Goal: Transaction & Acquisition: Purchase product/service

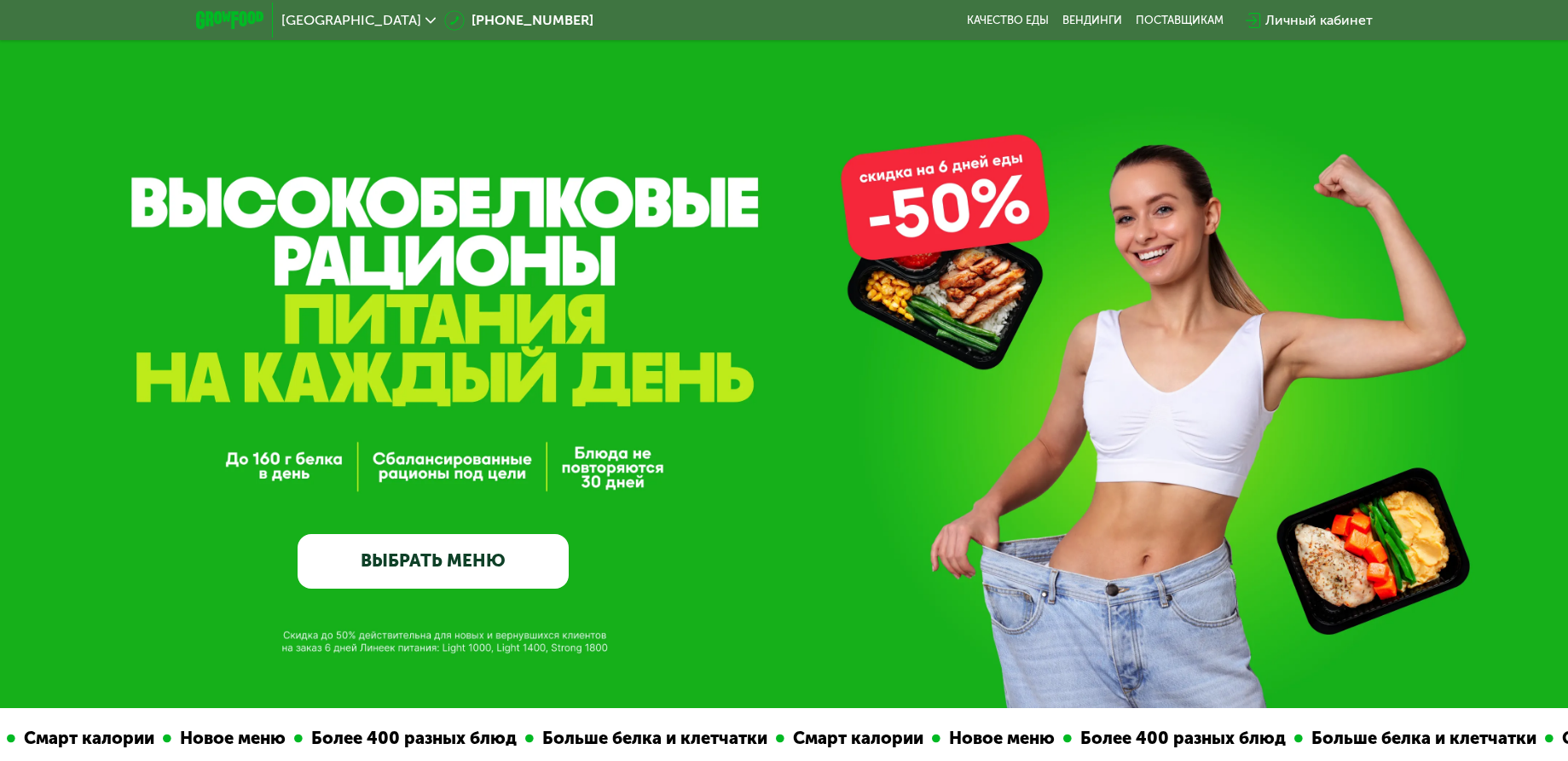
click at [447, 571] on link "ВЫБРАТЬ МЕНЮ" at bounding box center [433, 561] width 271 height 55
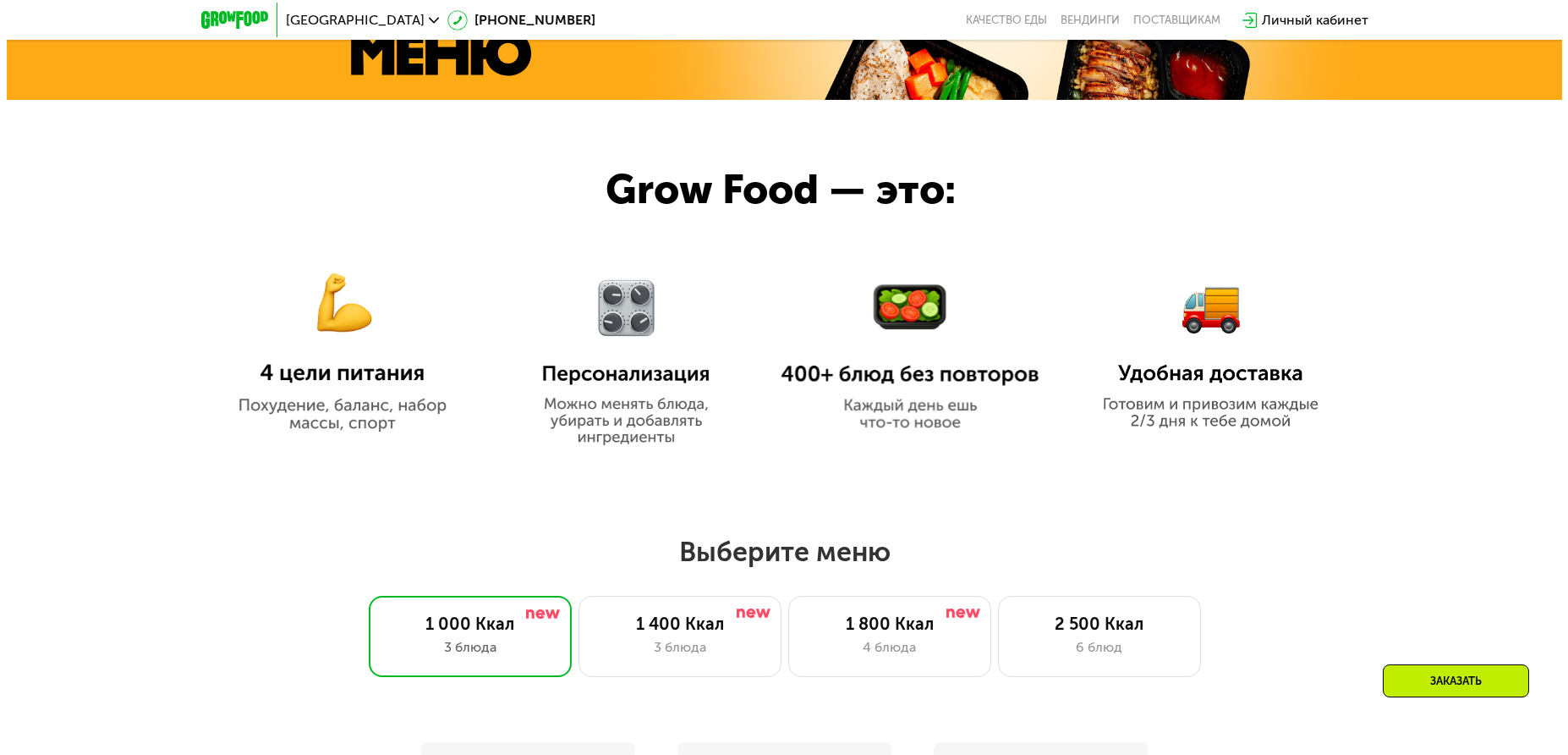
scroll to position [1356, 0]
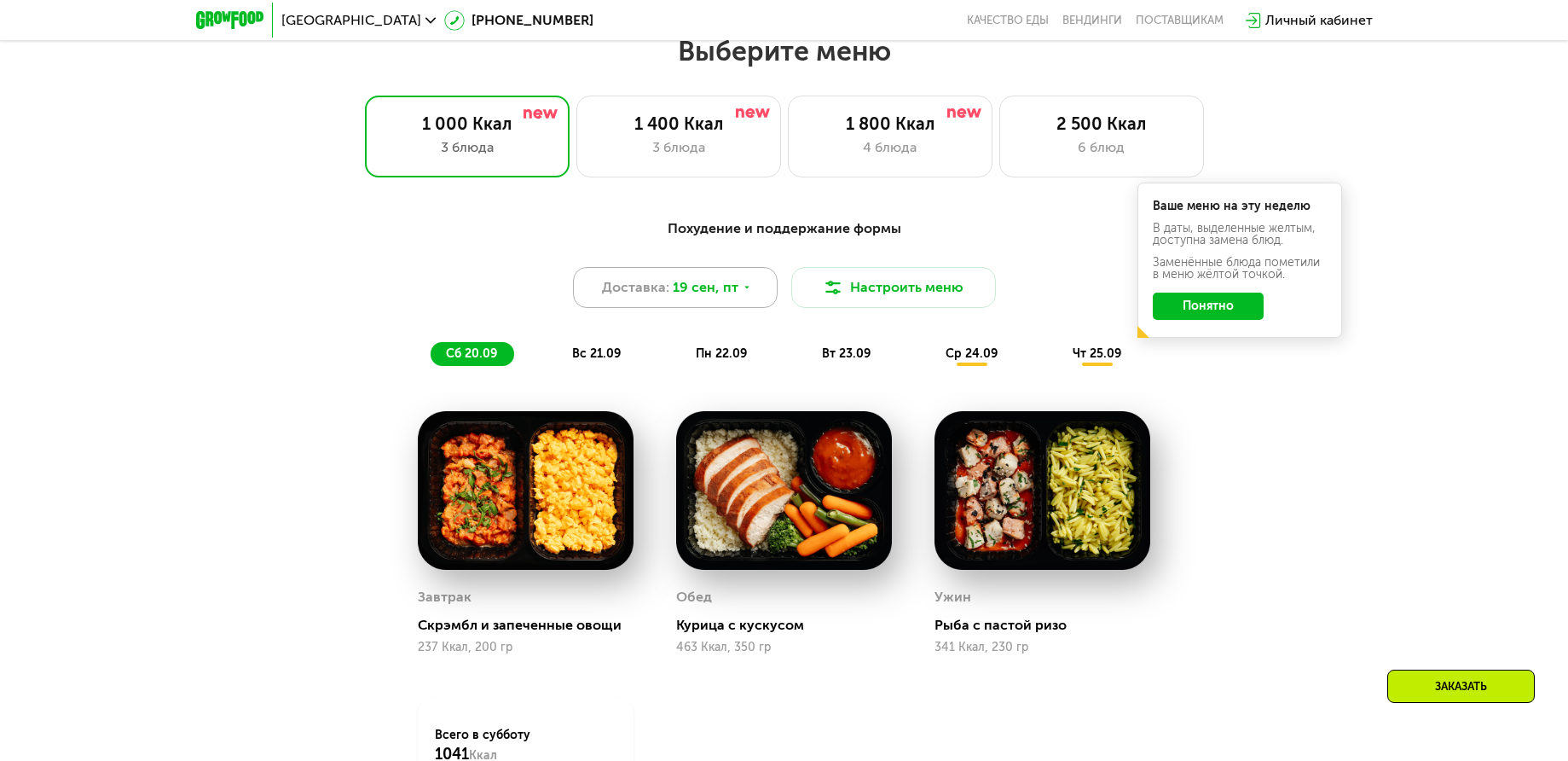
click at [725, 305] on div "Доставка: [DATE]" at bounding box center [675, 287] width 204 height 41
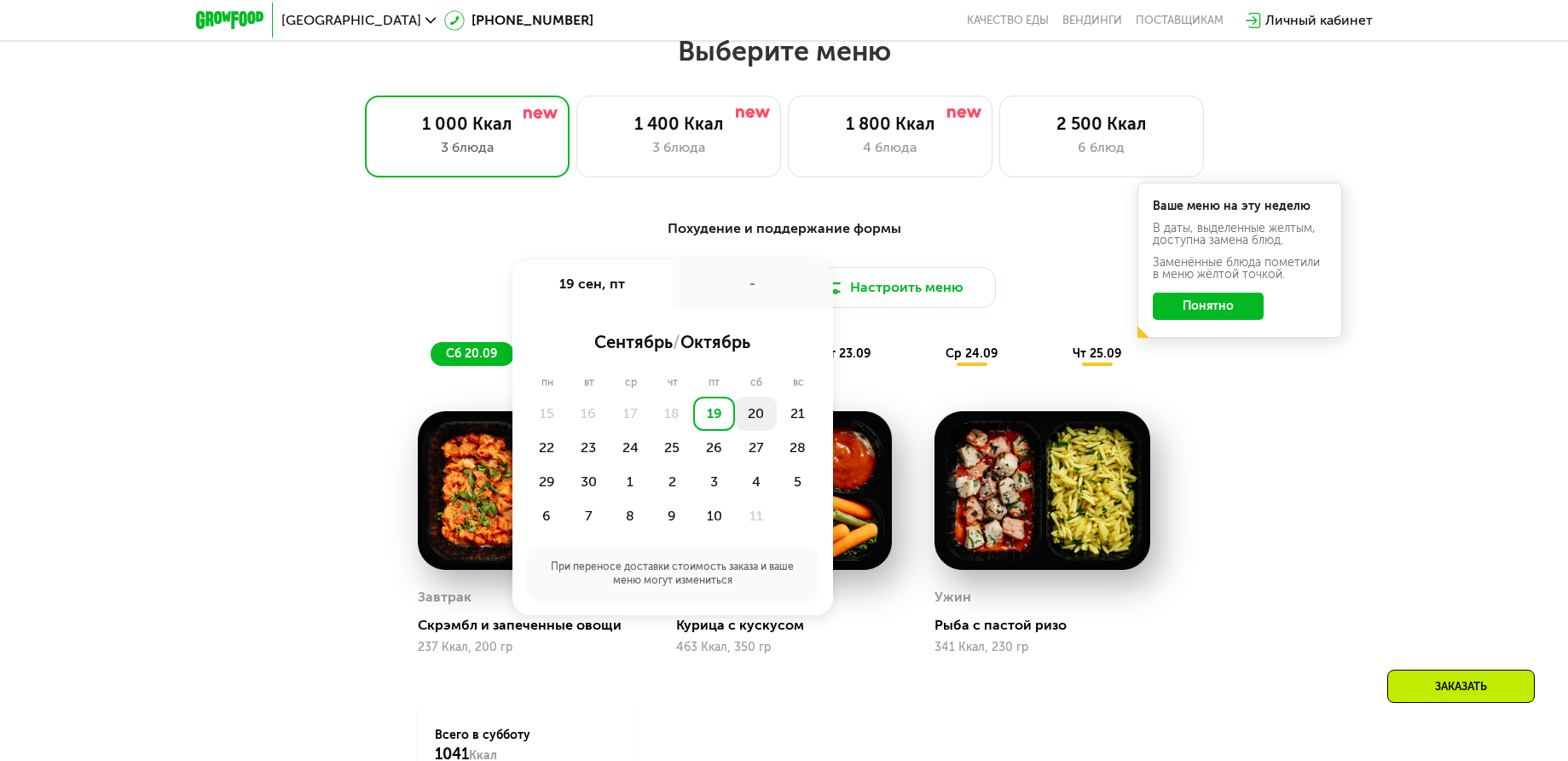
click at [756, 423] on div "20" at bounding box center [755, 413] width 41 height 34
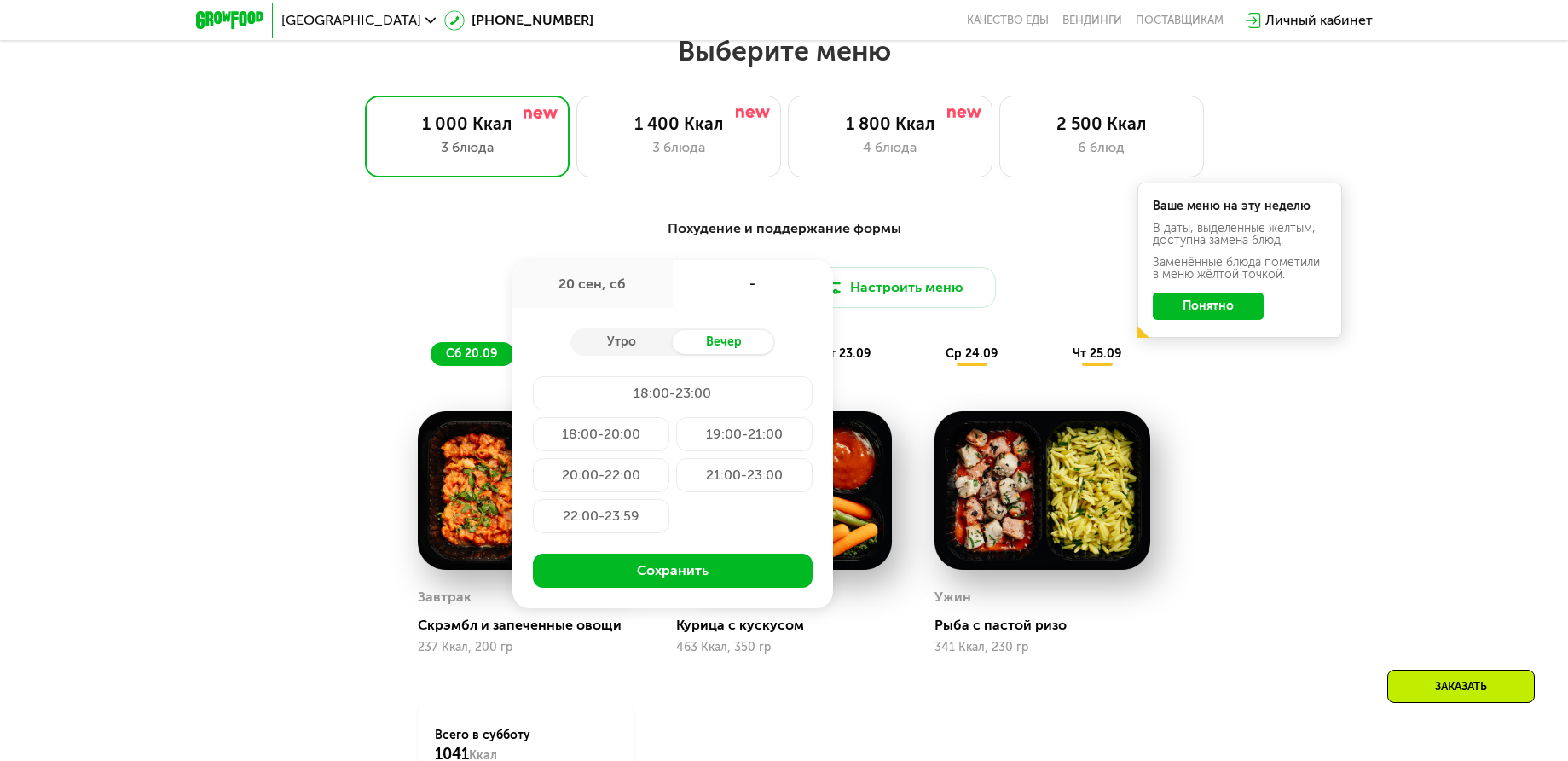
click at [624, 490] on div "20:00-22:00" at bounding box center [601, 475] width 136 height 34
click at [1257, 530] on div "Похудение и поддержание формы Доставка: [DATE] сен, сб 20:00-22:00 Утро Вечер 1…" at bounding box center [784, 562] width 1050 height 708
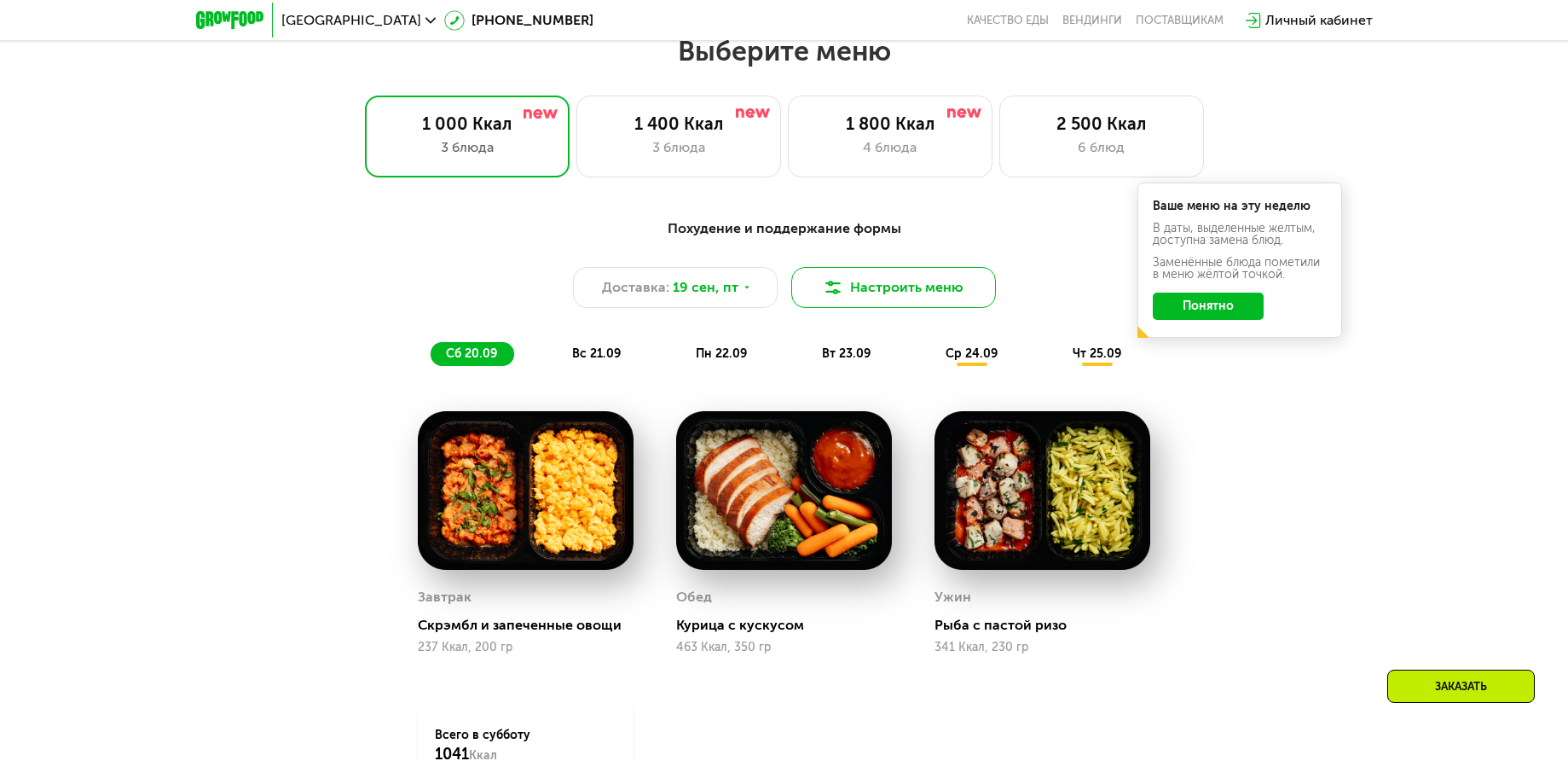
click at [906, 301] on button "Настроить меню" at bounding box center [894, 287] width 204 height 41
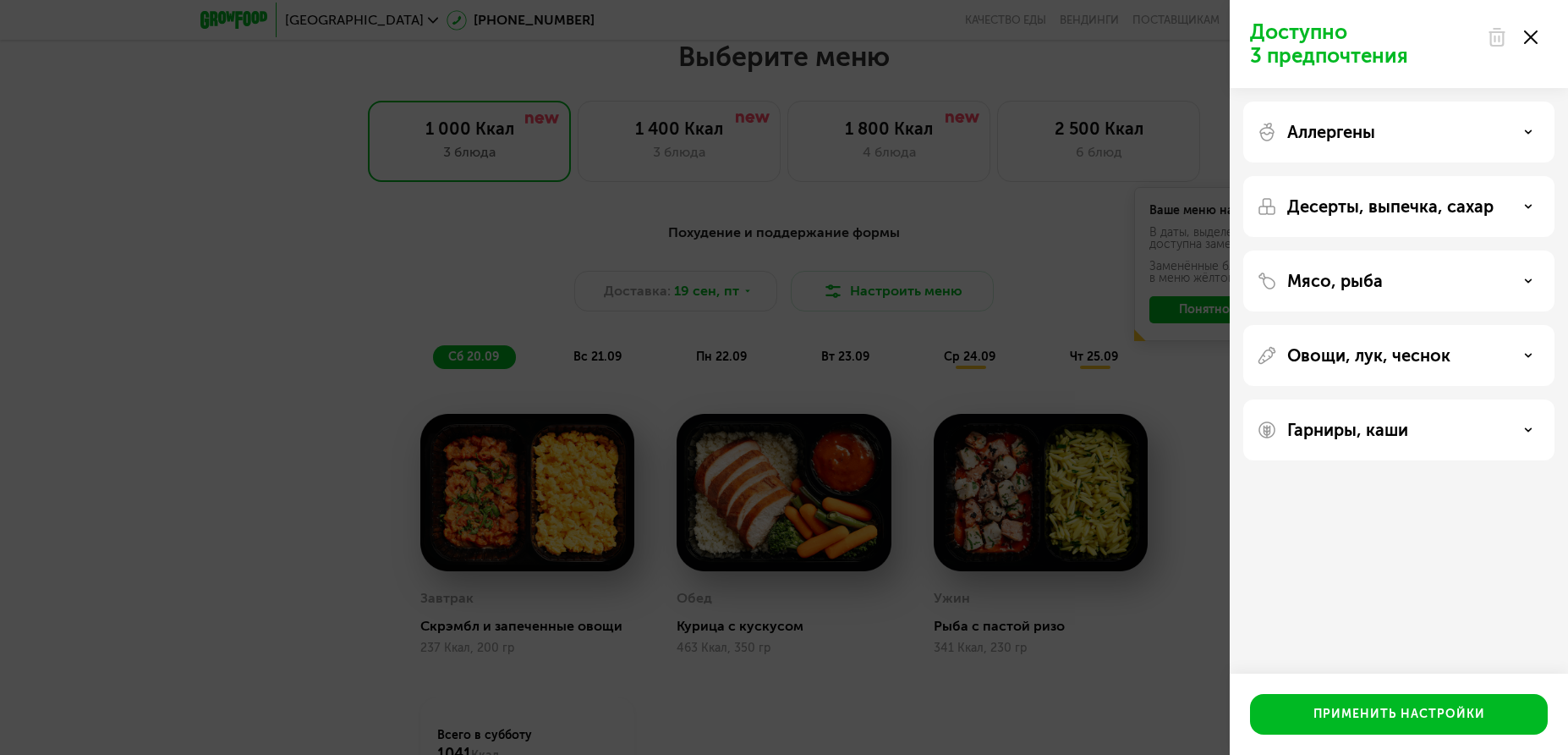
click at [1402, 289] on div "Мясо, рыба" at bounding box center [1399, 280] width 284 height 20
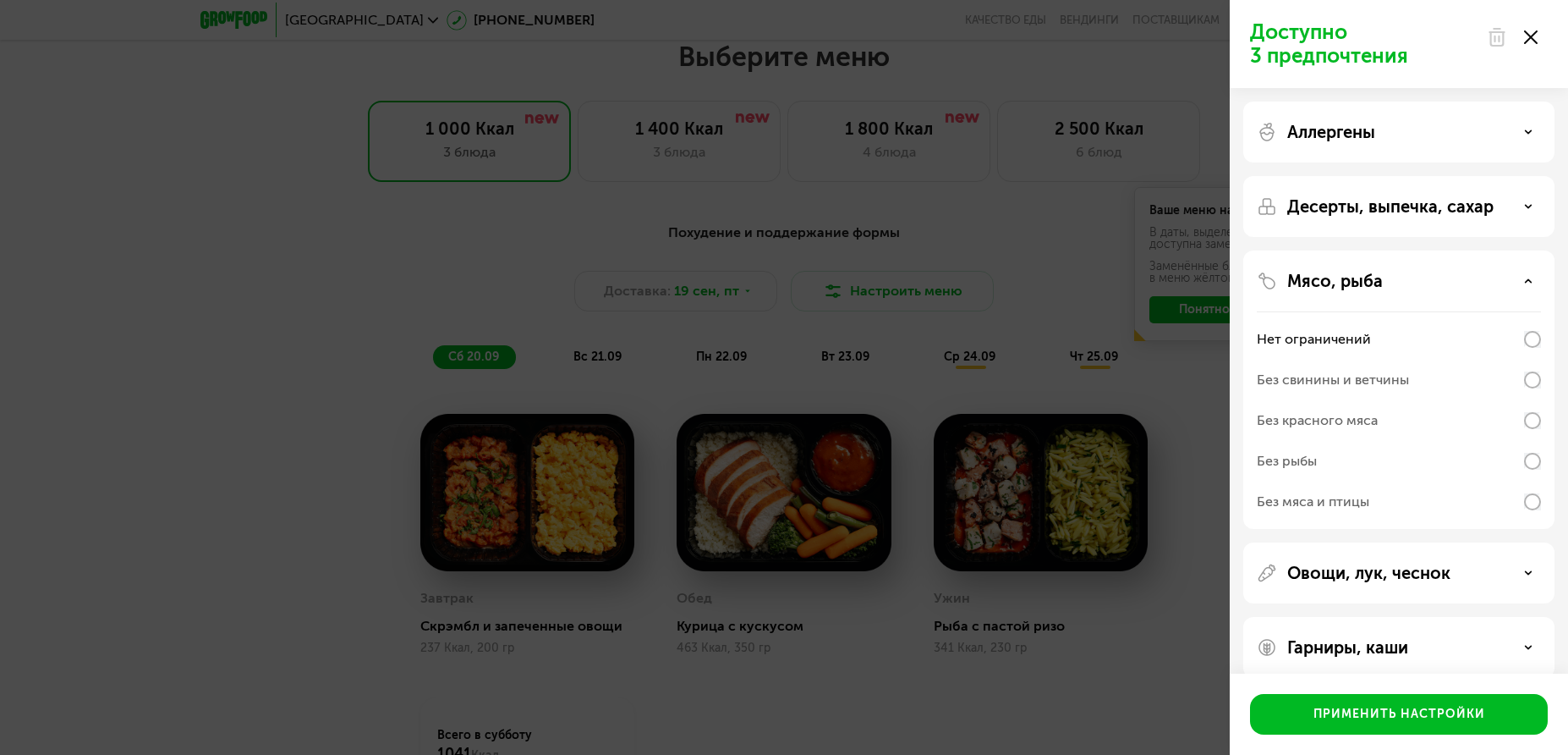
click at [1371, 422] on div "Без красного мяса" at bounding box center [1317, 420] width 121 height 20
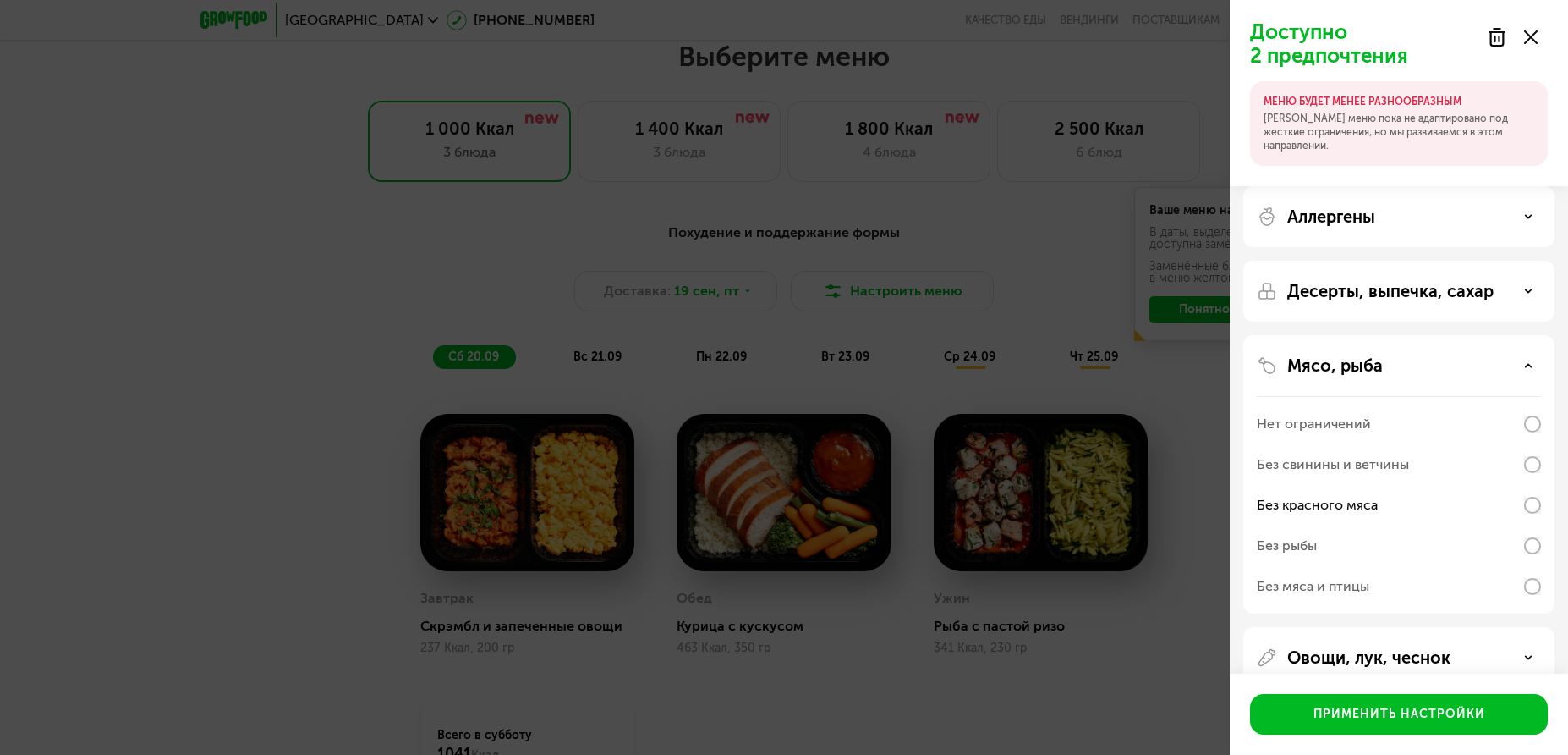
click at [1400, 652] on p "Овощи, лук, чеснок" at bounding box center [1369, 656] width 164 height 20
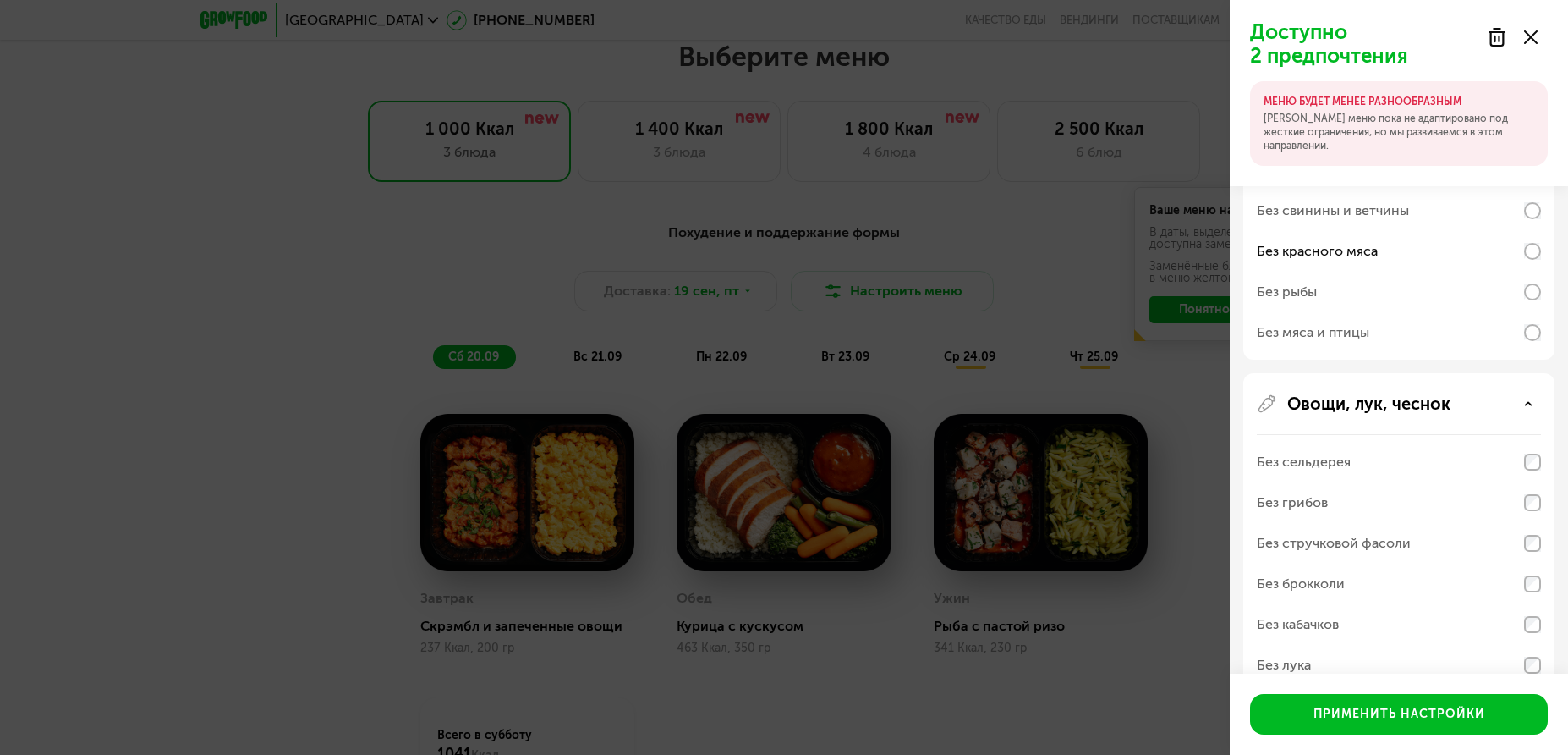
scroll to position [405, 0]
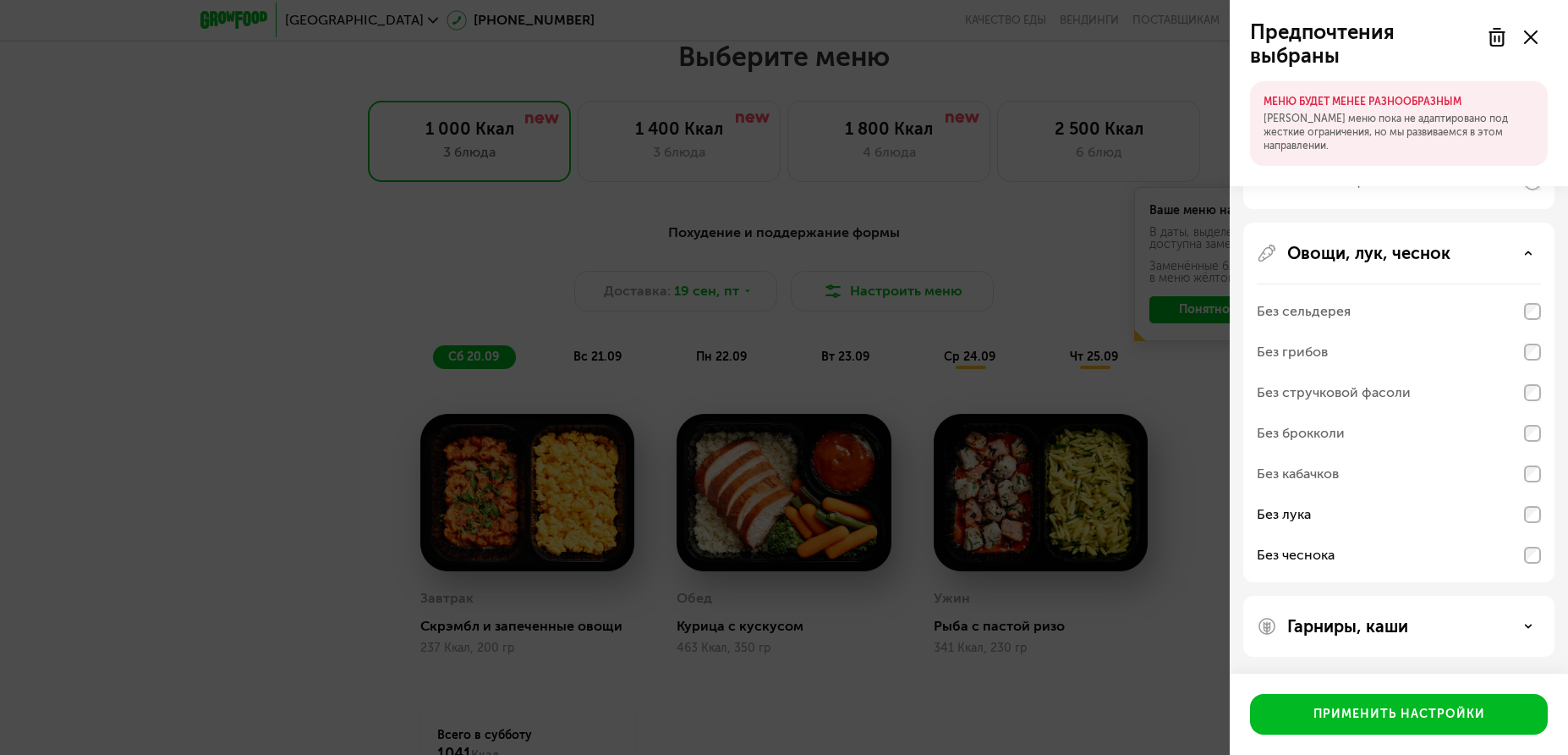
click at [1530, 624] on icon at bounding box center [1528, 626] width 9 height 9
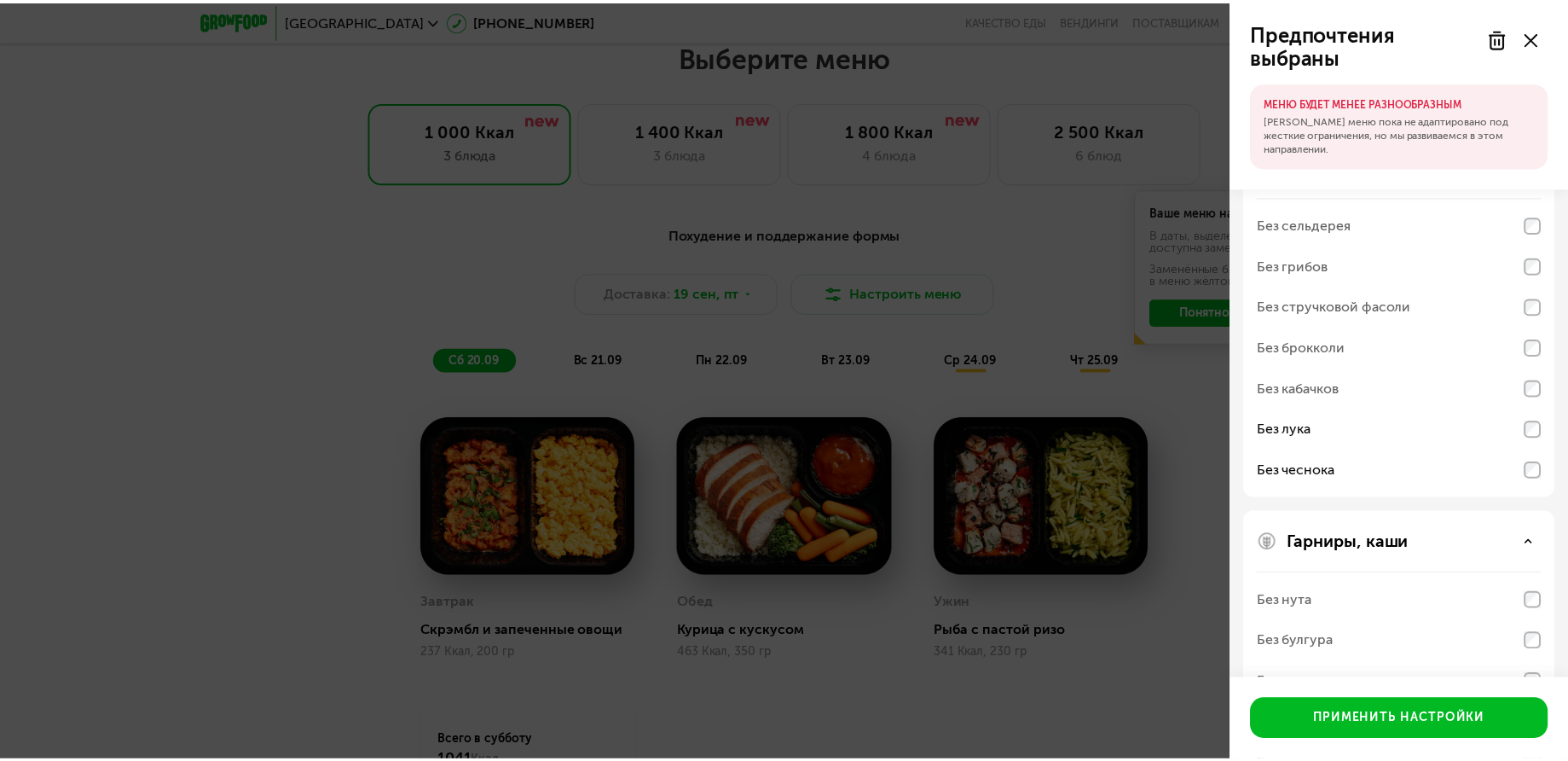
scroll to position [627, 0]
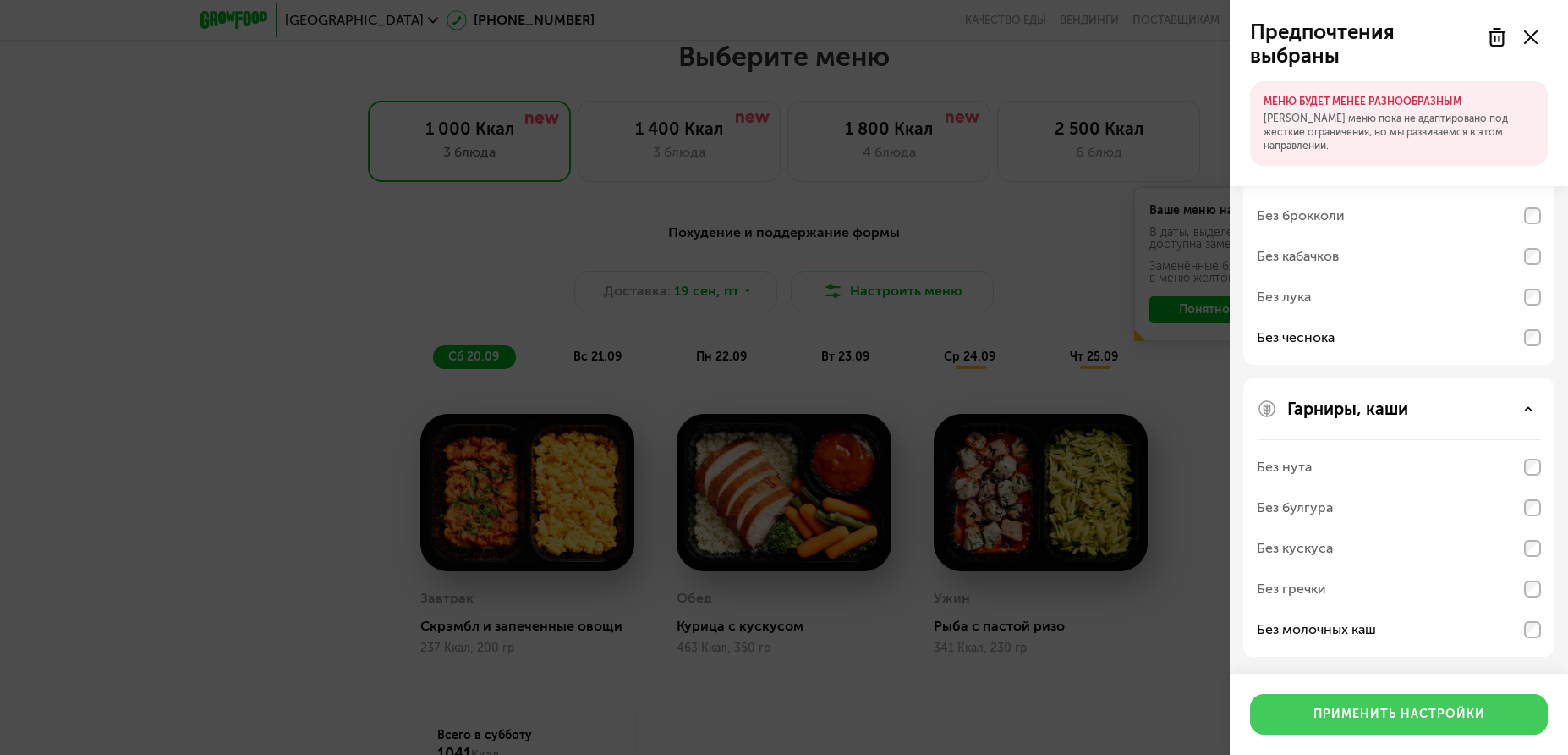
click at [1458, 720] on div "Применить настройки" at bounding box center [1399, 714] width 171 height 17
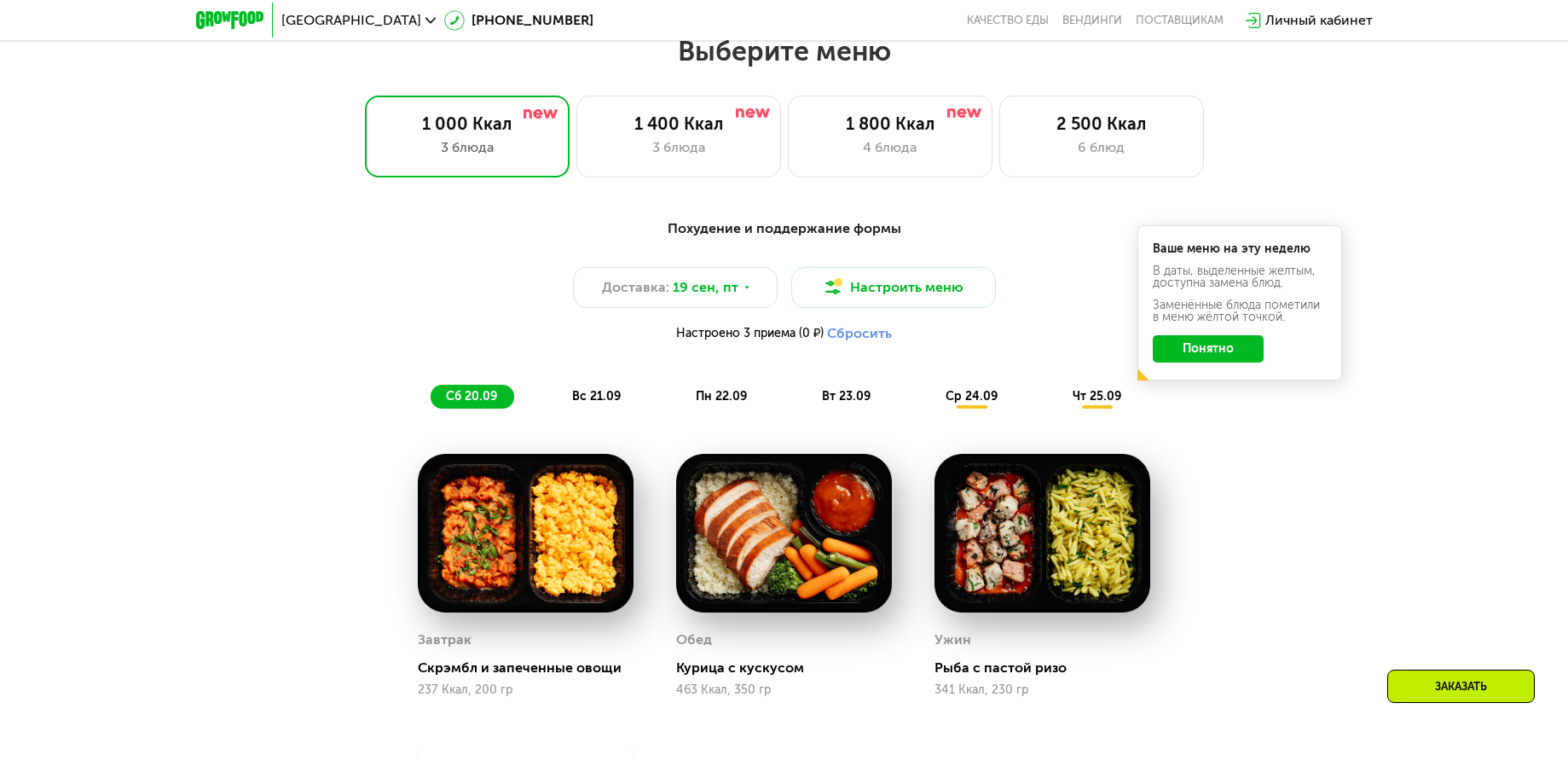
click at [1201, 360] on button "Понятно" at bounding box center [1207, 348] width 111 height 27
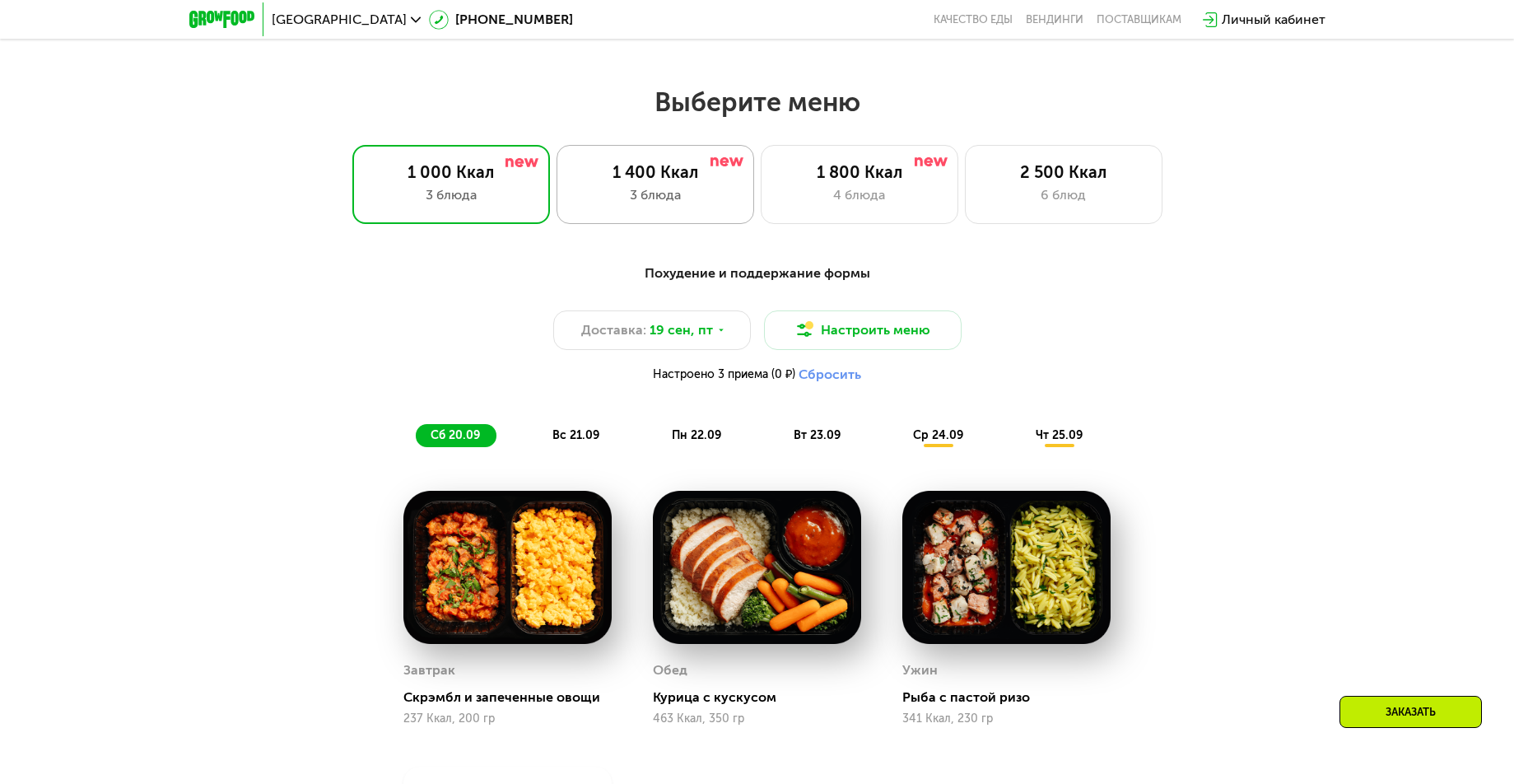
scroll to position [1237, 0]
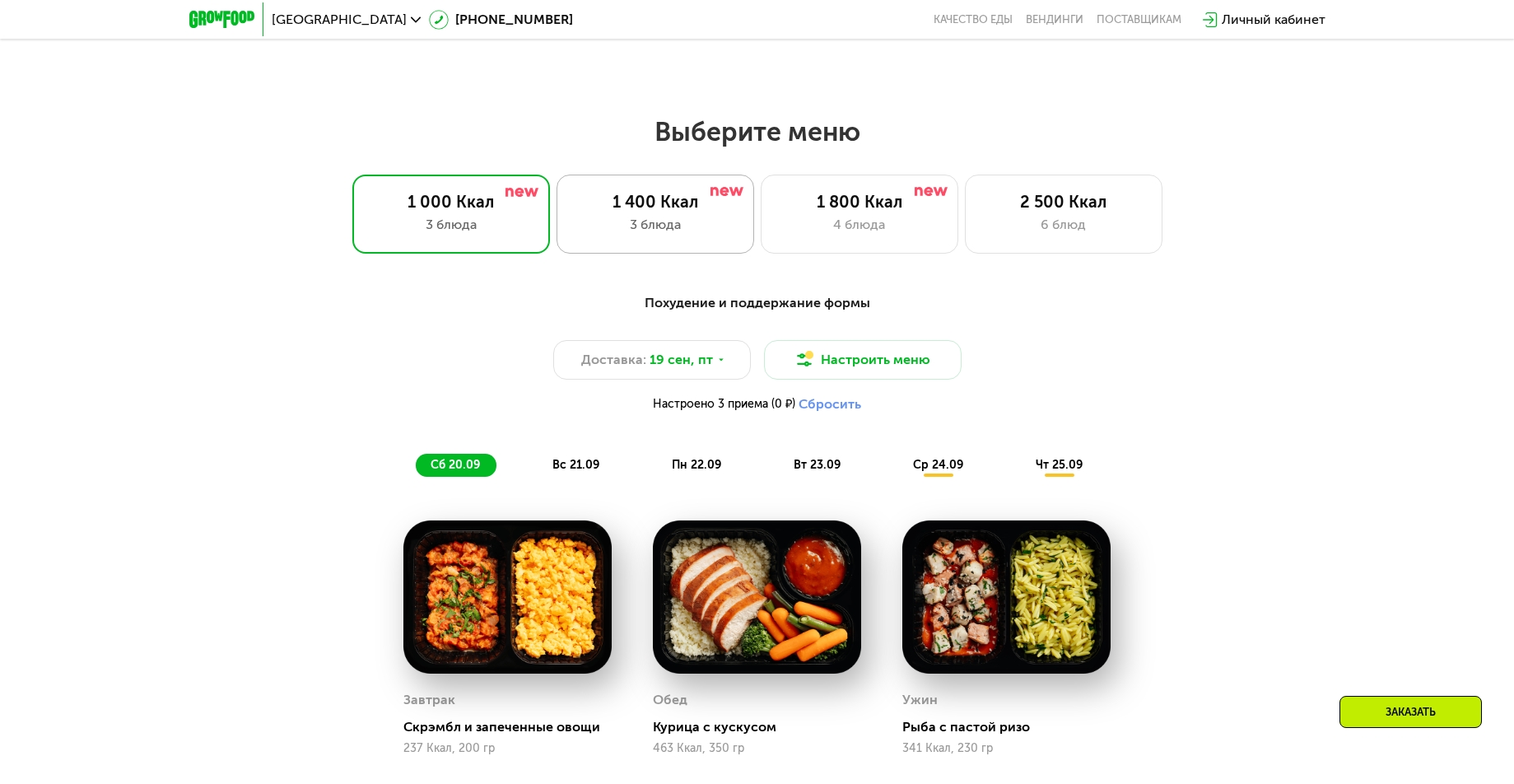
click at [693, 211] on div "1 400 Ккал" at bounding box center [655, 201] width 163 height 20
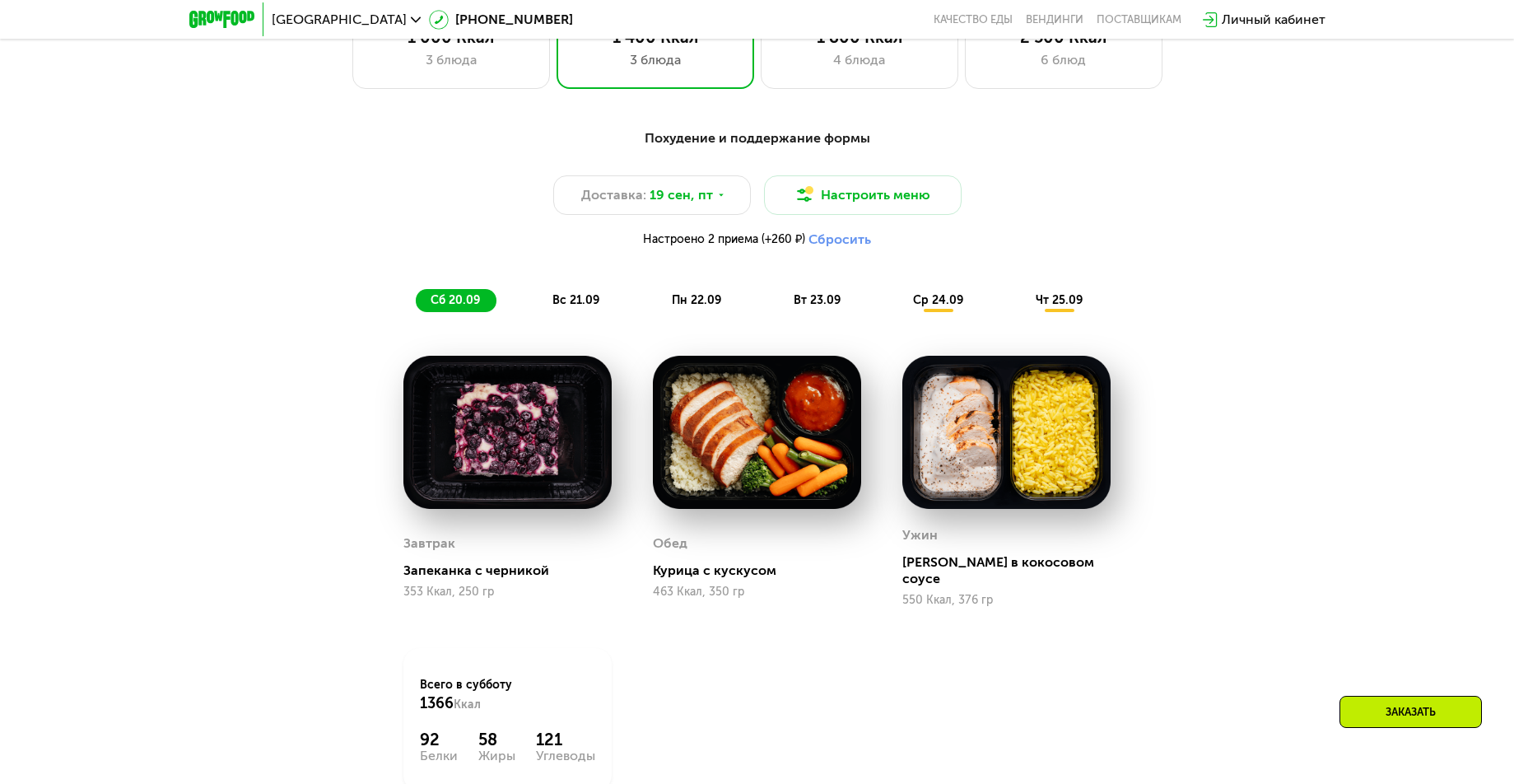
scroll to position [1319, 0]
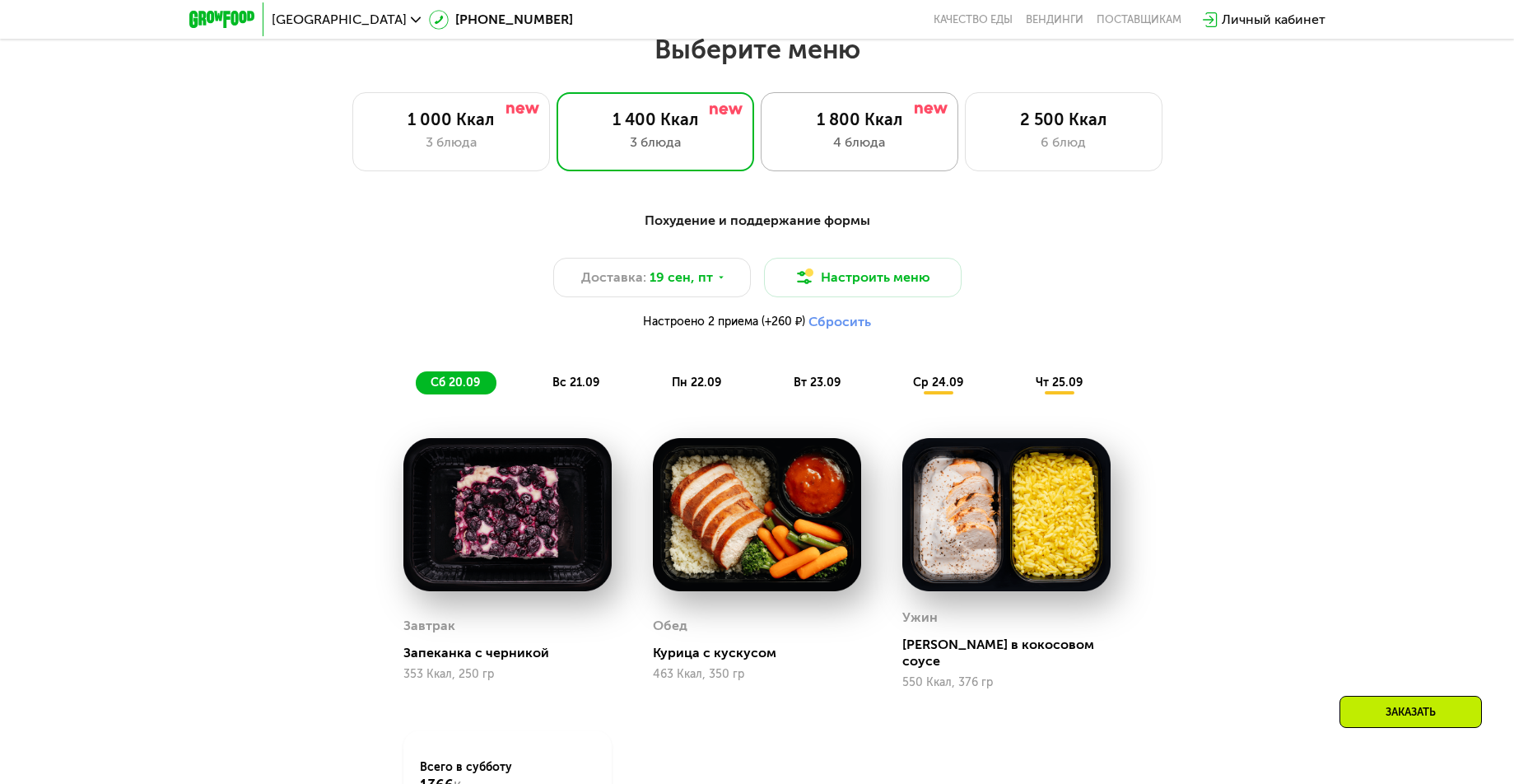
click at [878, 142] on div "4 блюда" at bounding box center [859, 142] width 163 height 20
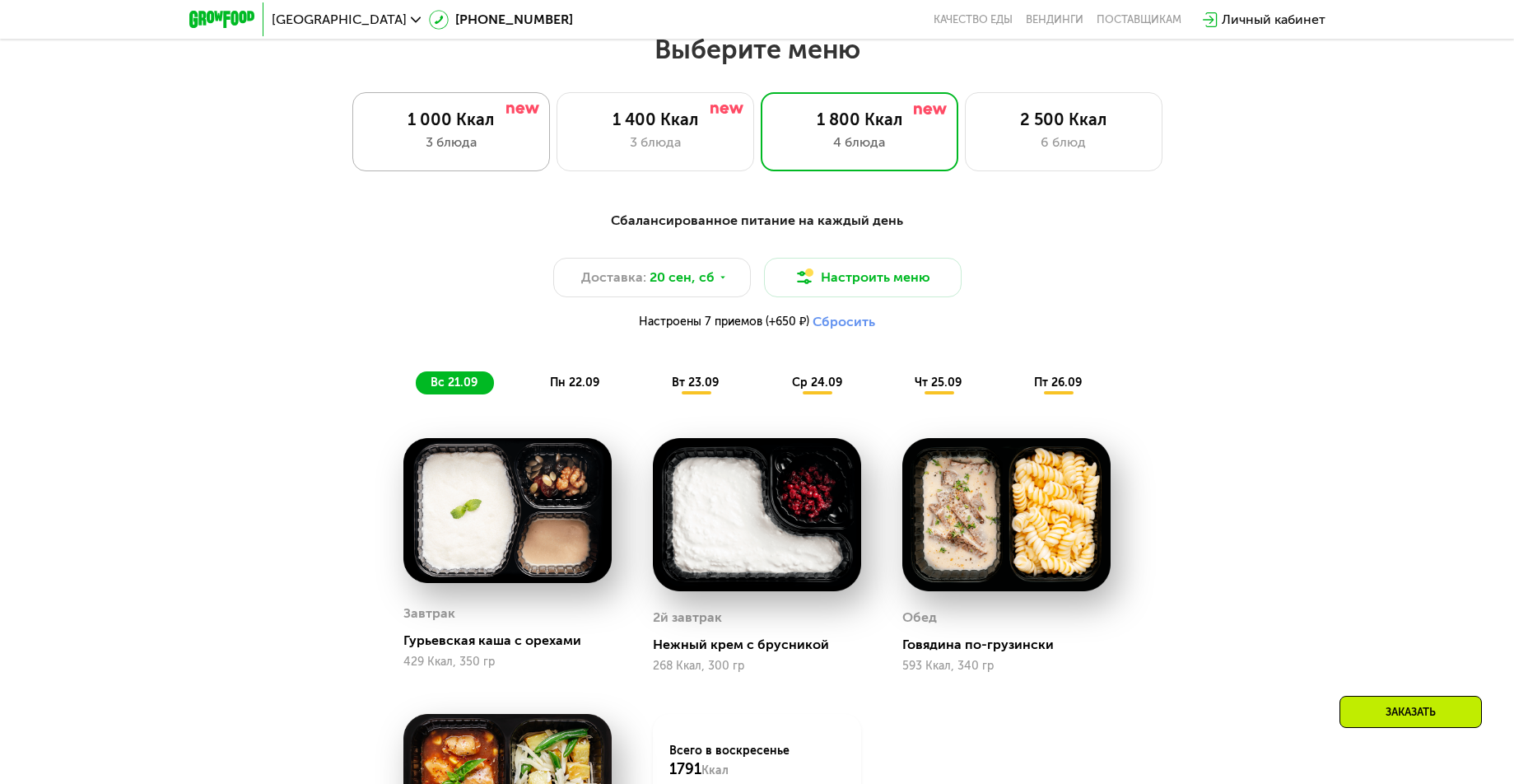
click at [478, 142] on div "3 блюда" at bounding box center [451, 142] width 163 height 20
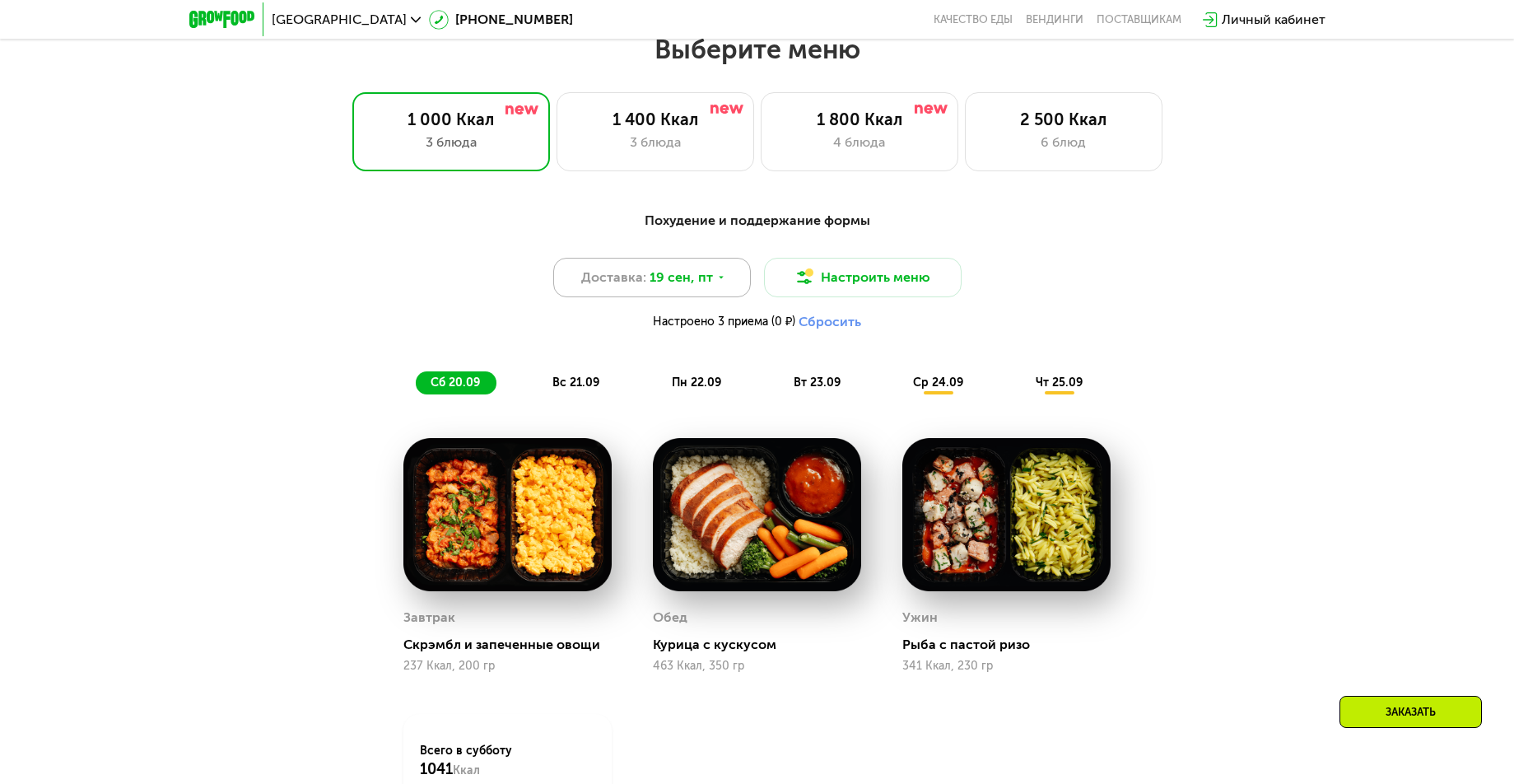
click at [724, 287] on div "Доставка: [DATE]" at bounding box center [652, 277] width 197 height 39
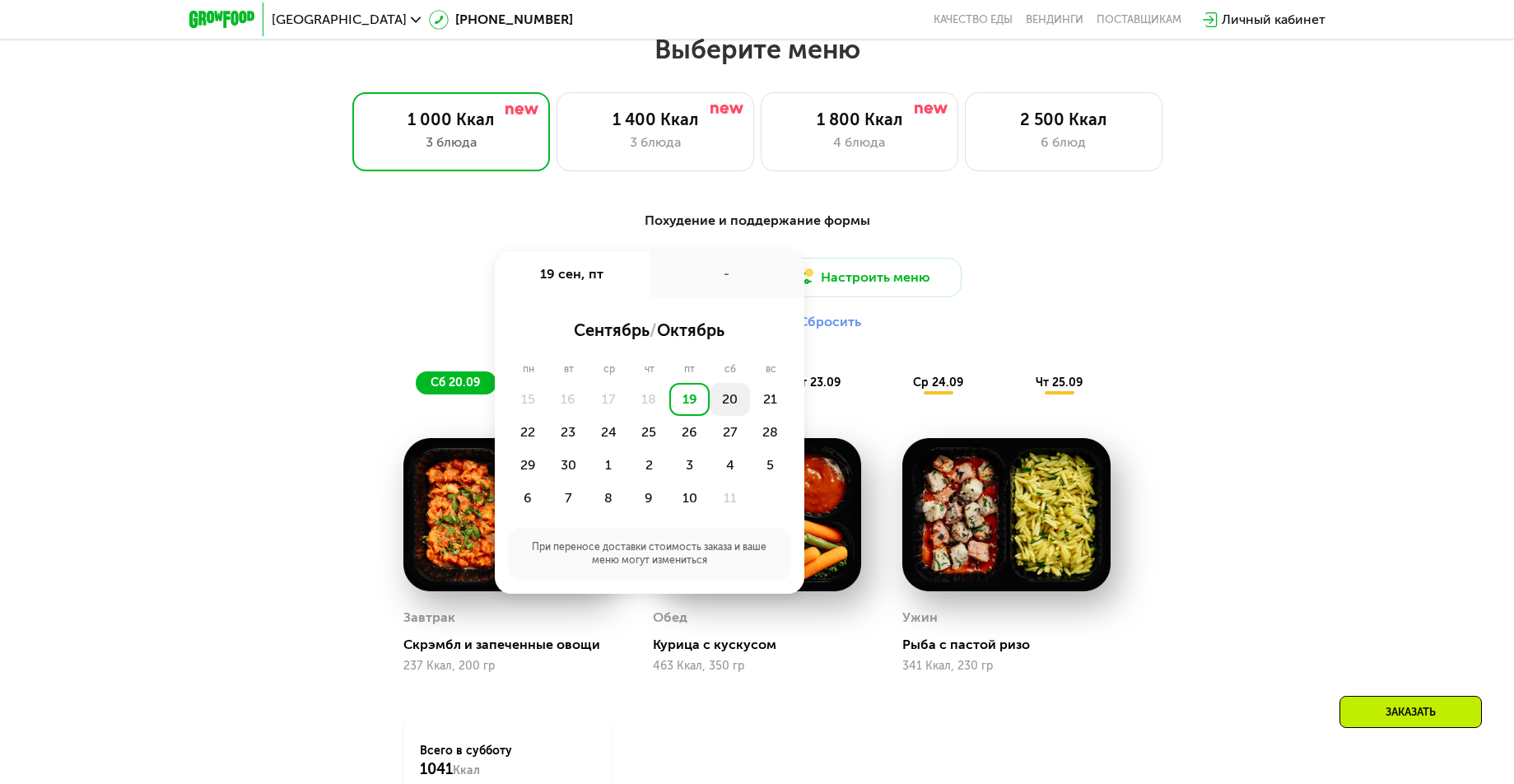
click at [724, 401] on div "20" at bounding box center [729, 399] width 40 height 33
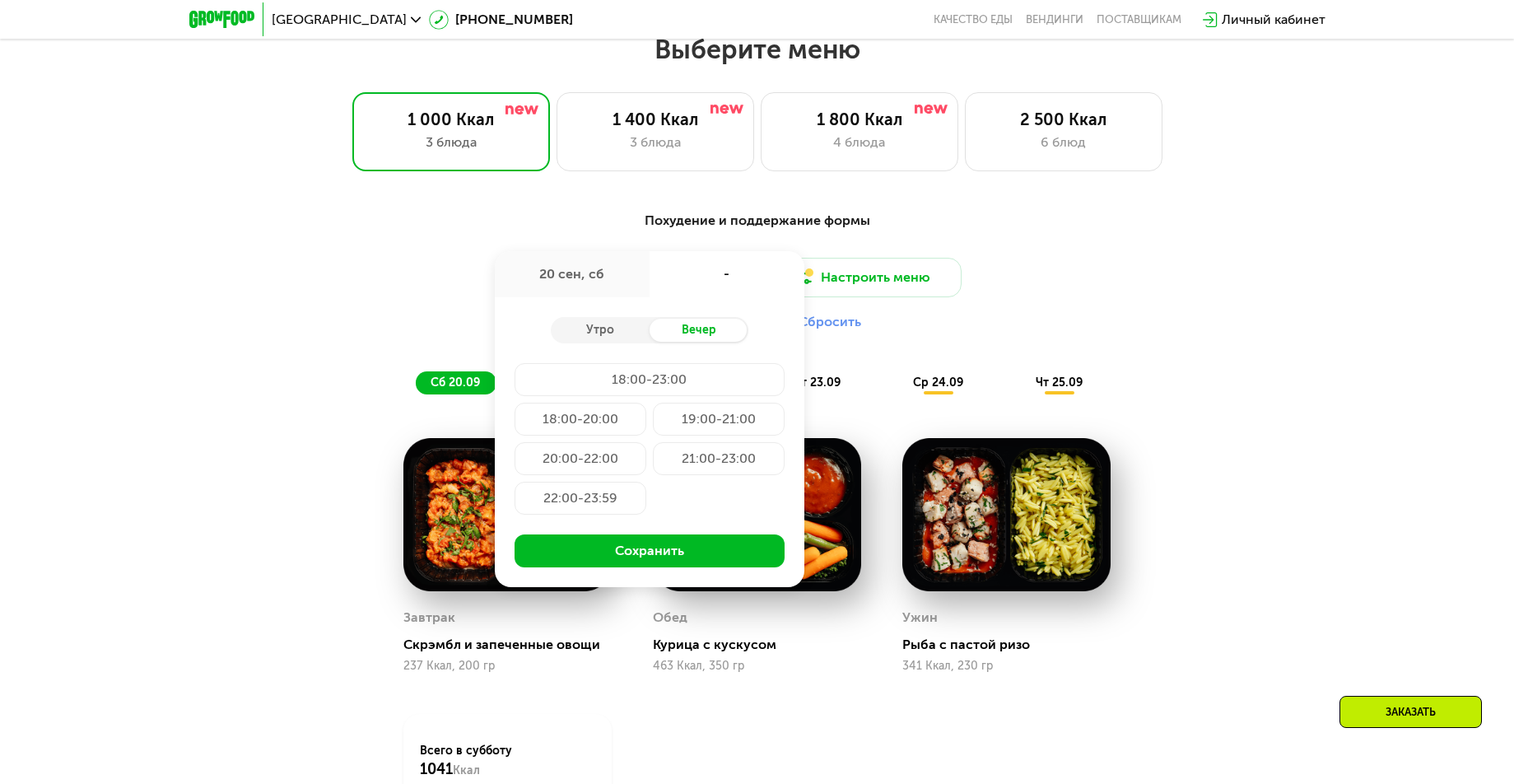
click at [602, 280] on div "20 сен, сб" at bounding box center [572, 275] width 155 height 47
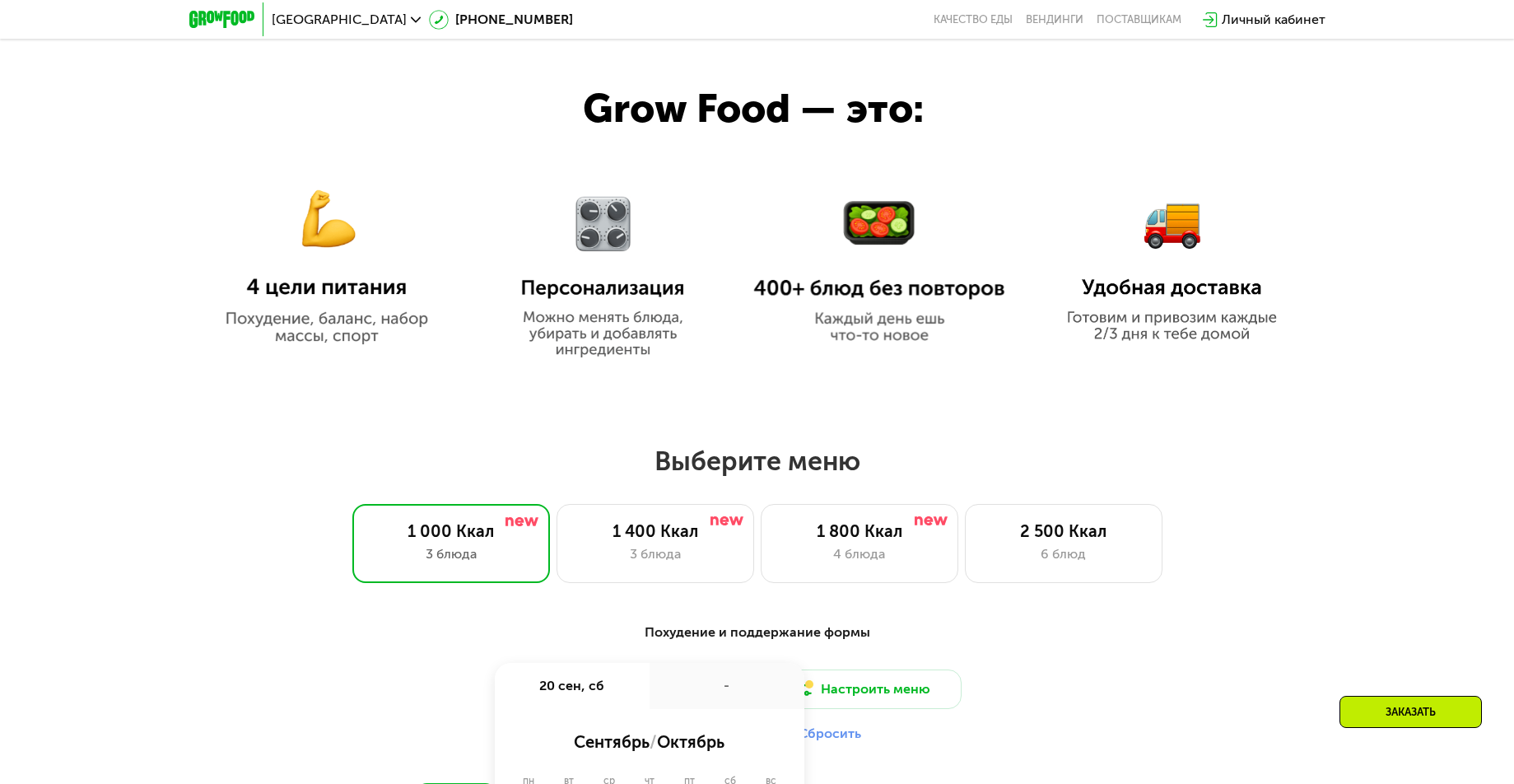
scroll to position [1237, 0]
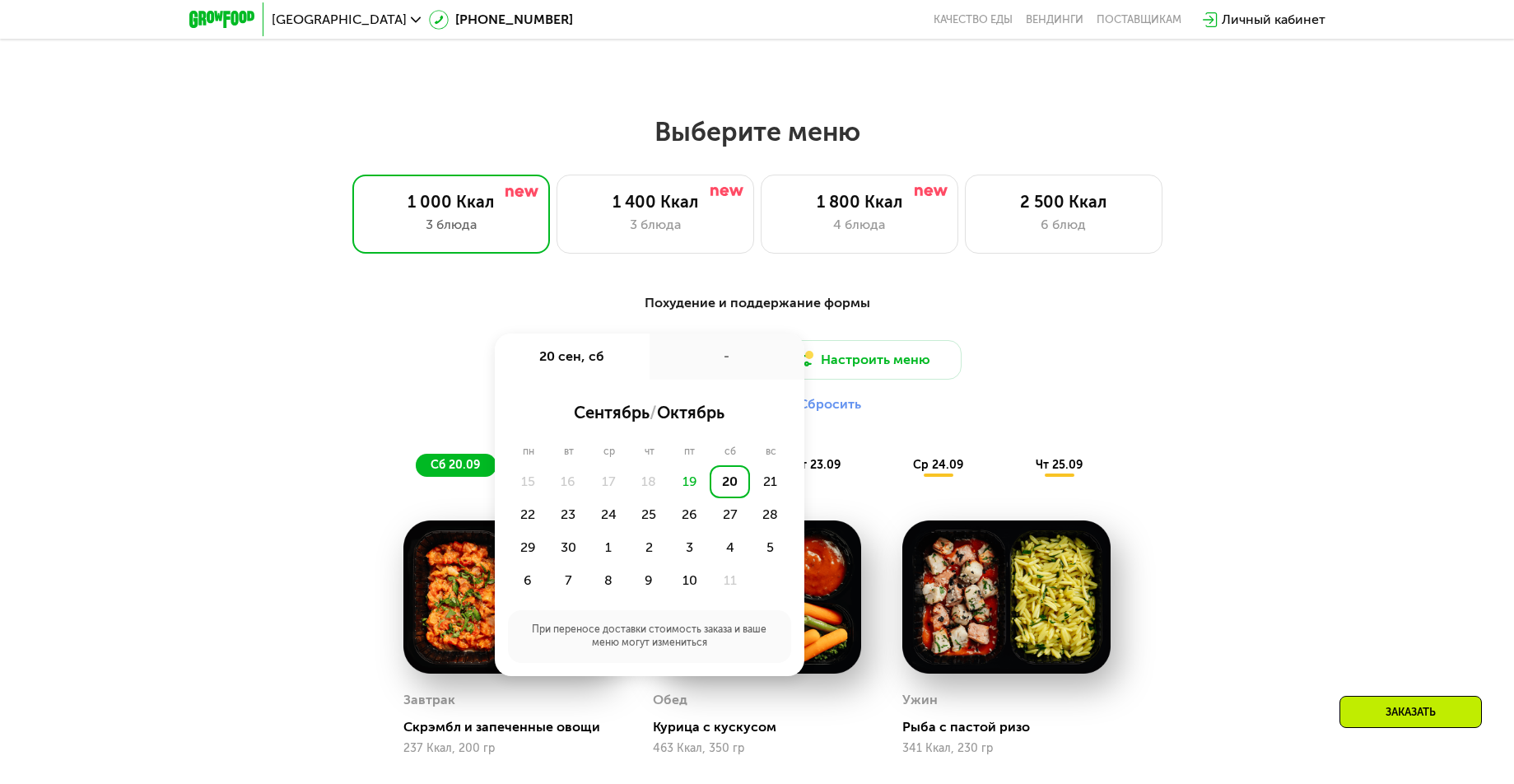
click at [1144, 326] on div "Похудение и поддержание формы Доставка: [DATE] сен, сб - сентябрь / октябрь пн …" at bounding box center [757, 385] width 975 height 183
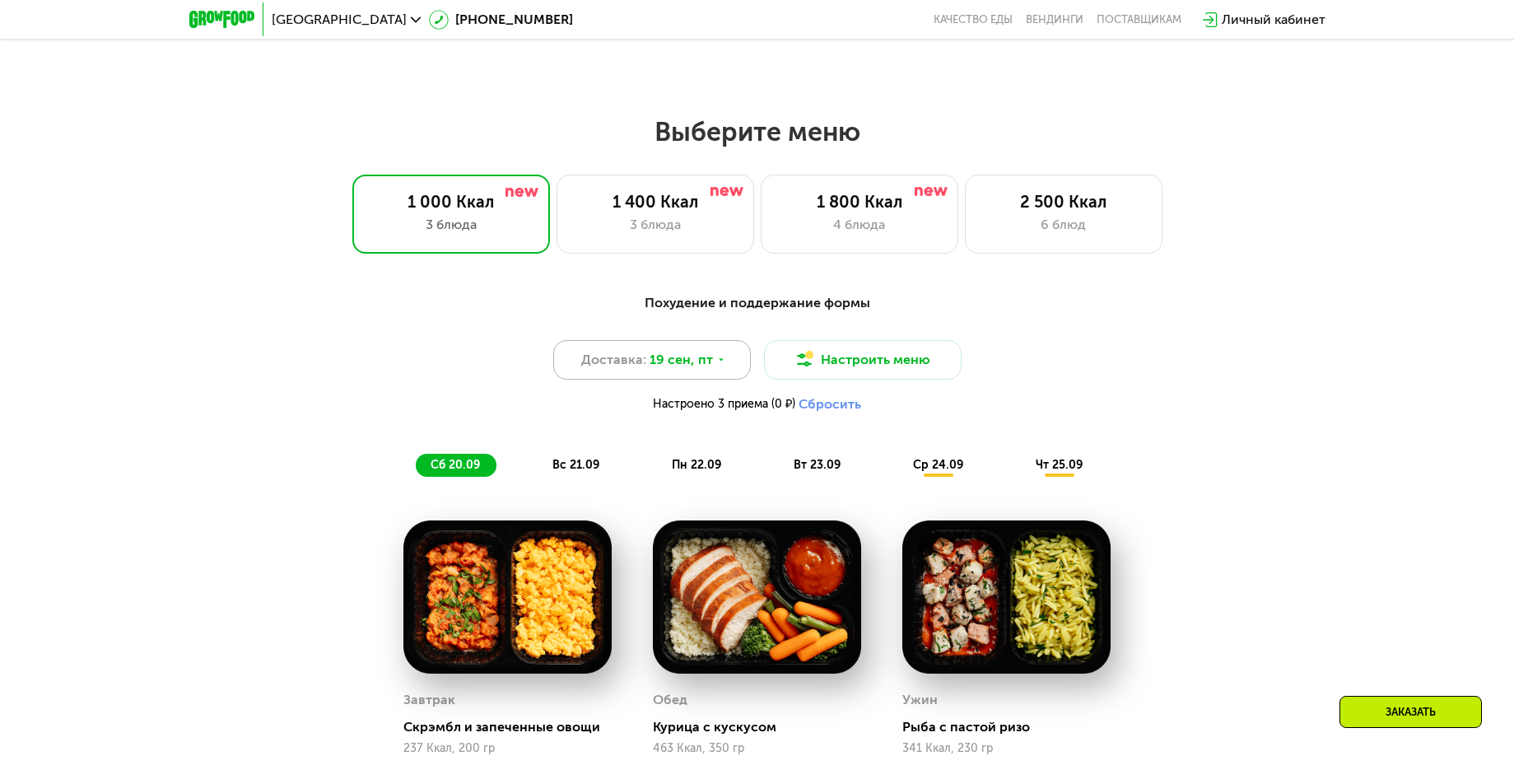
click at [729, 363] on div "Доставка: [DATE]" at bounding box center [652, 359] width 197 height 39
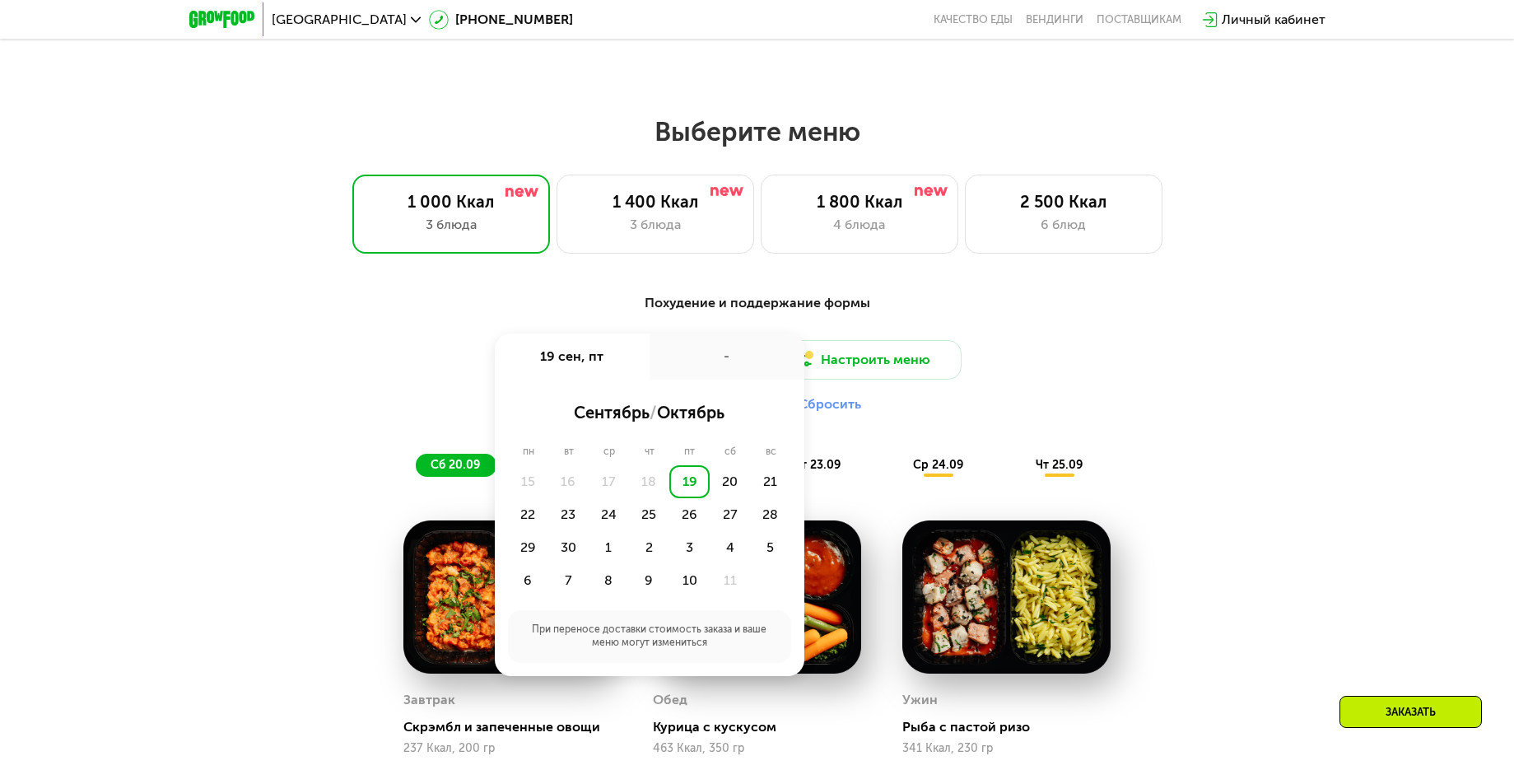
click at [291, 348] on div "Доставка: [DATE] сен, пт - сентябрь / октябрь пн вт ср чт пт сб вс 15 16 17 18 …" at bounding box center [757, 380] width 975 height 81
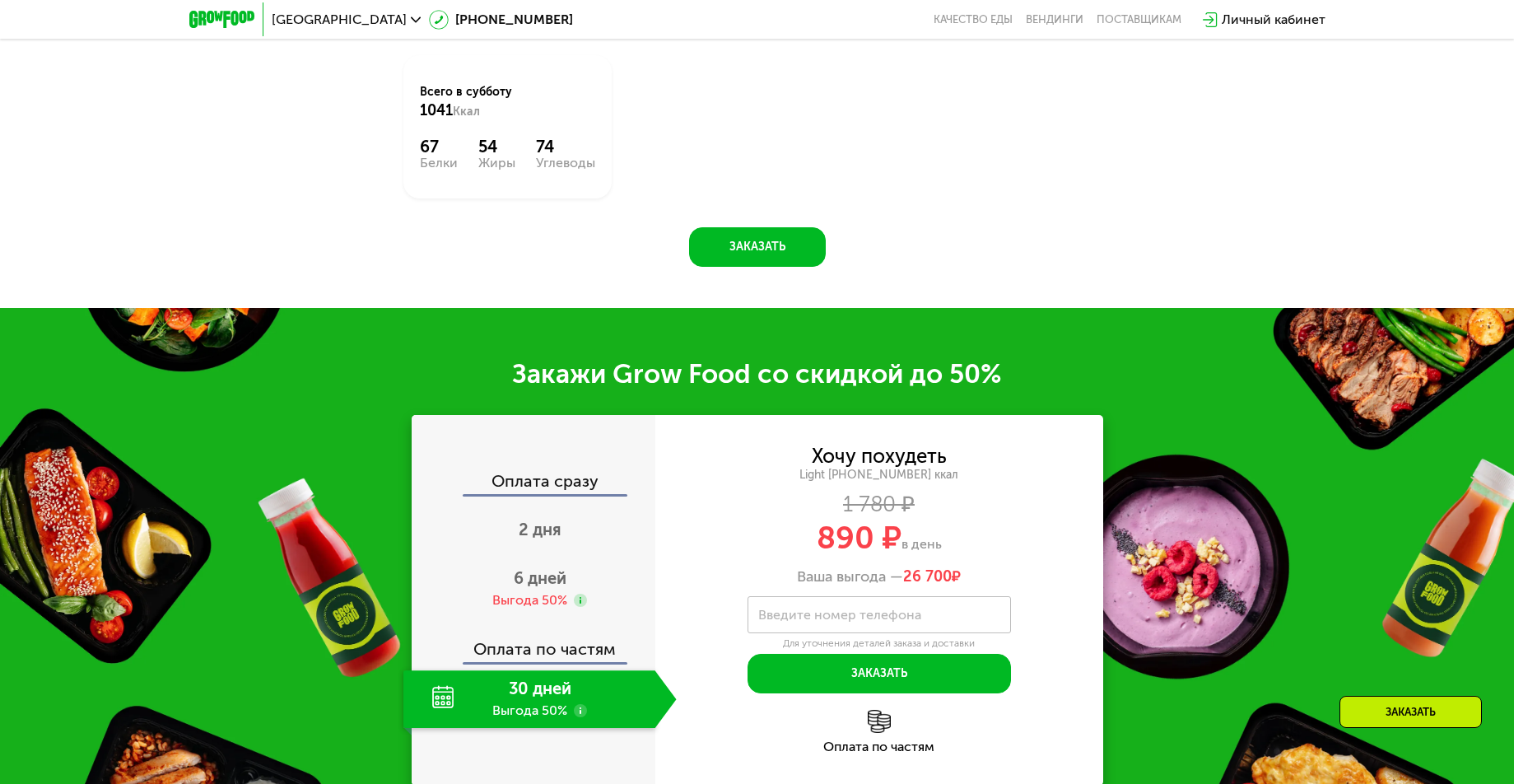
scroll to position [2307, 0]
